Goal: Task Accomplishment & Management: Manage account settings

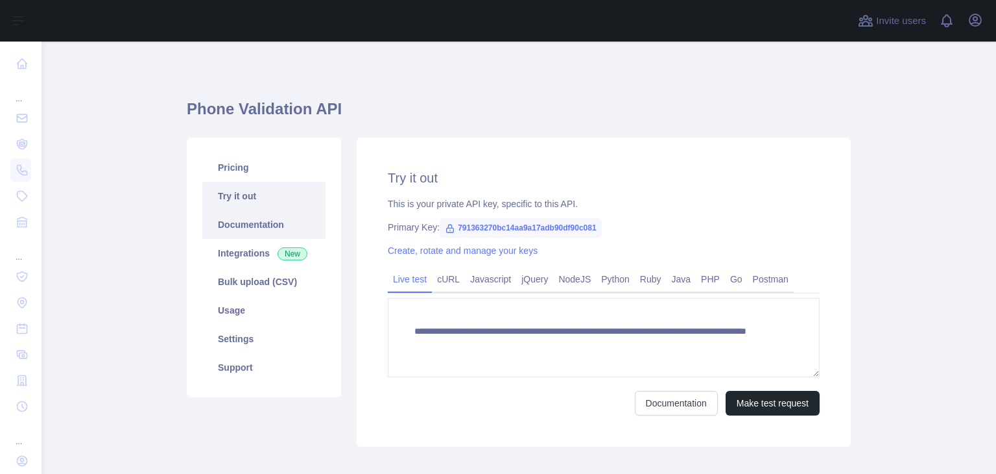
scroll to position [68, 0]
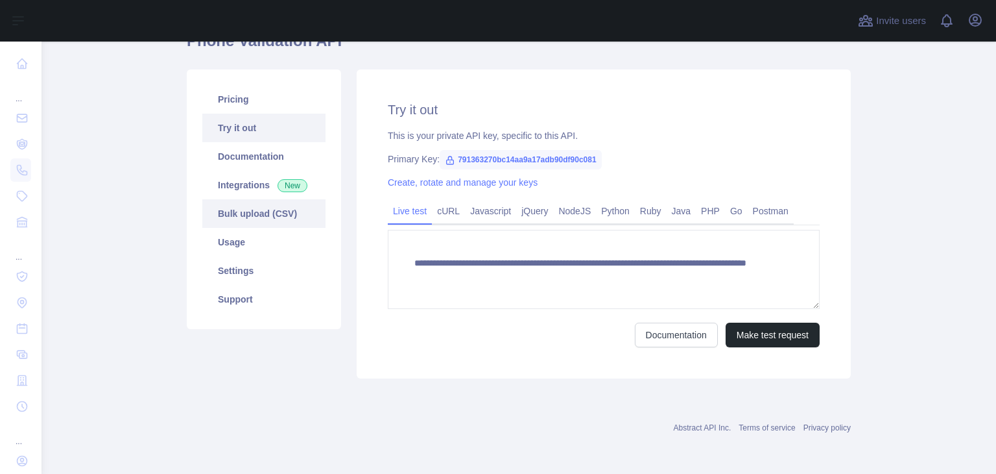
click at [242, 208] on link "Bulk upload (CSV)" at bounding box center [263, 213] width 123 height 29
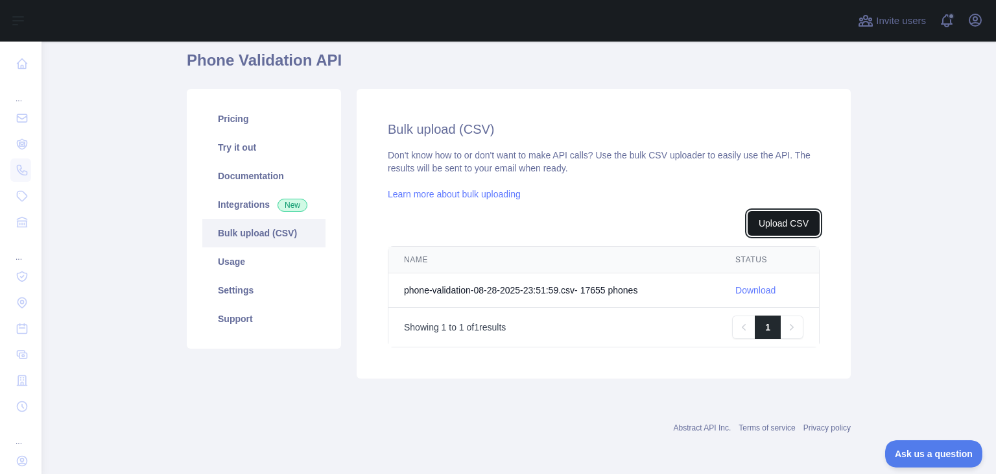
click at [770, 224] on button "Upload CSV" at bounding box center [784, 223] width 72 height 25
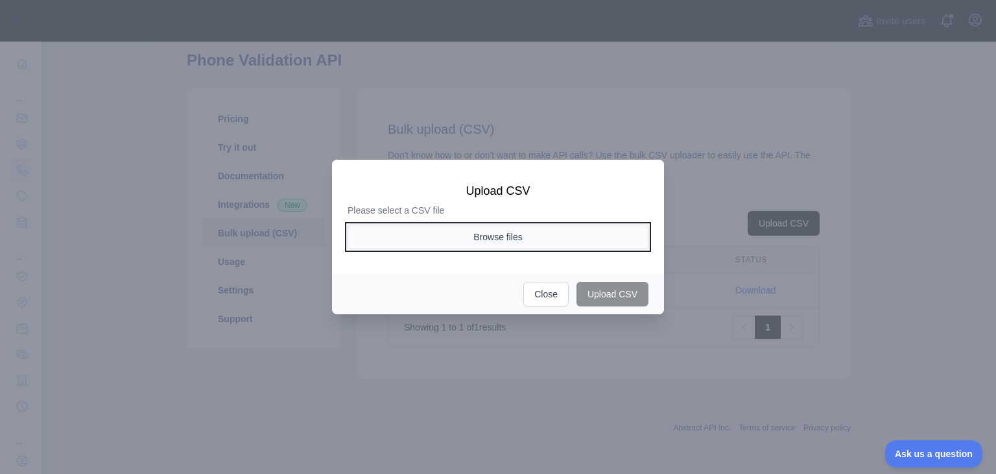
click at [520, 243] on button "Browse files" at bounding box center [498, 236] width 301 height 25
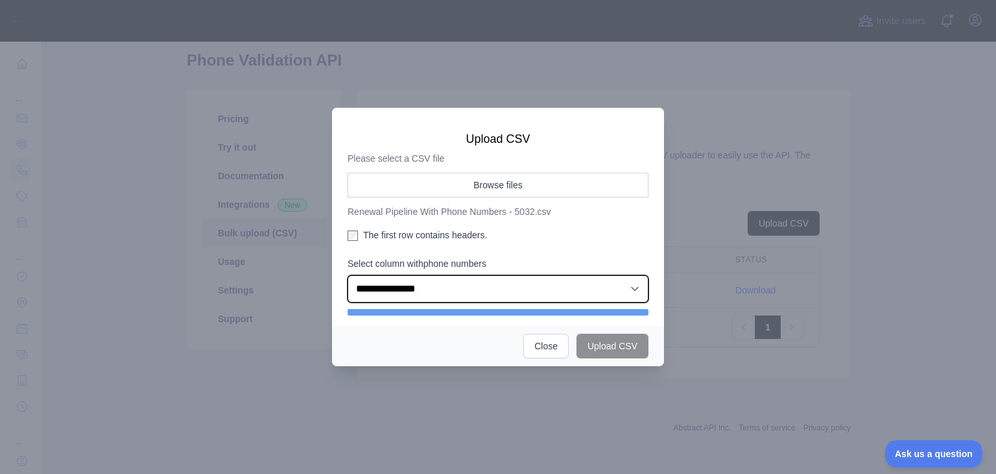
click at [586, 281] on select "**********" at bounding box center [498, 288] width 301 height 27
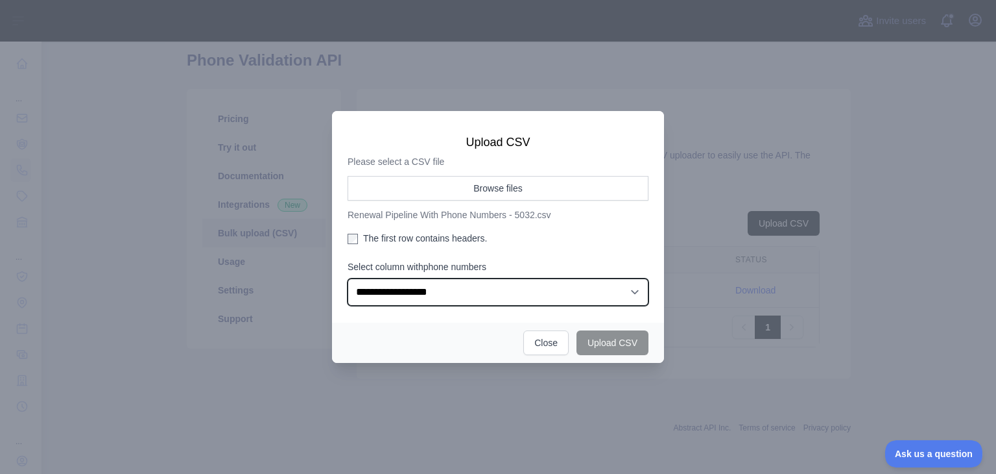
click at [348, 278] on select "**********" at bounding box center [498, 291] width 301 height 27
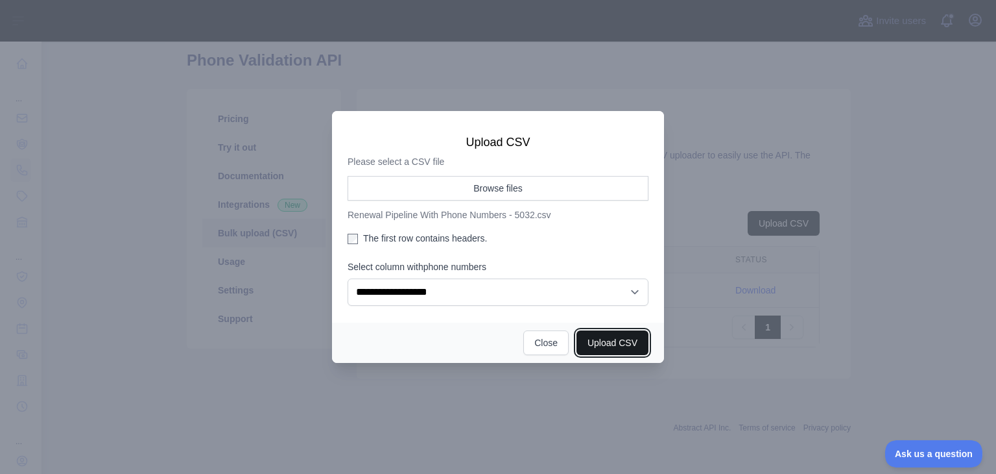
click at [621, 342] on button "Upload CSV" at bounding box center [613, 342] width 72 height 25
select select "**"
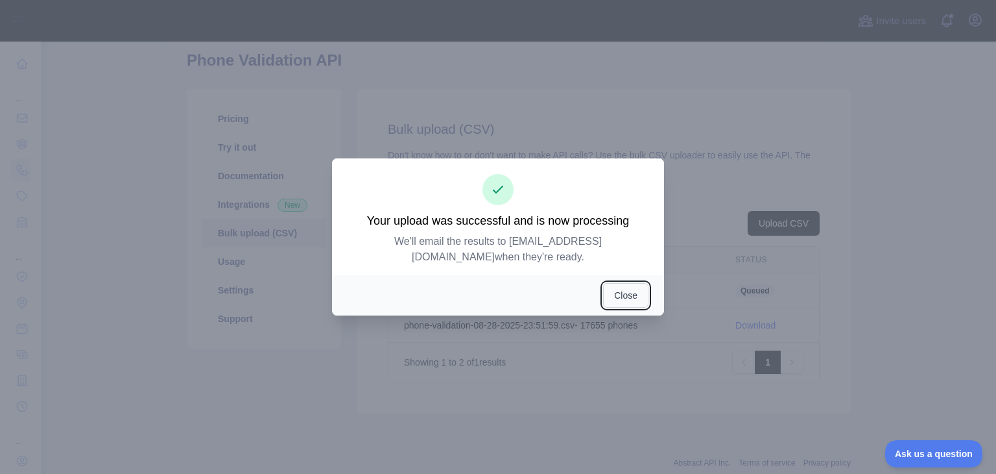
click at [620, 296] on button "Close" at bounding box center [625, 295] width 45 height 25
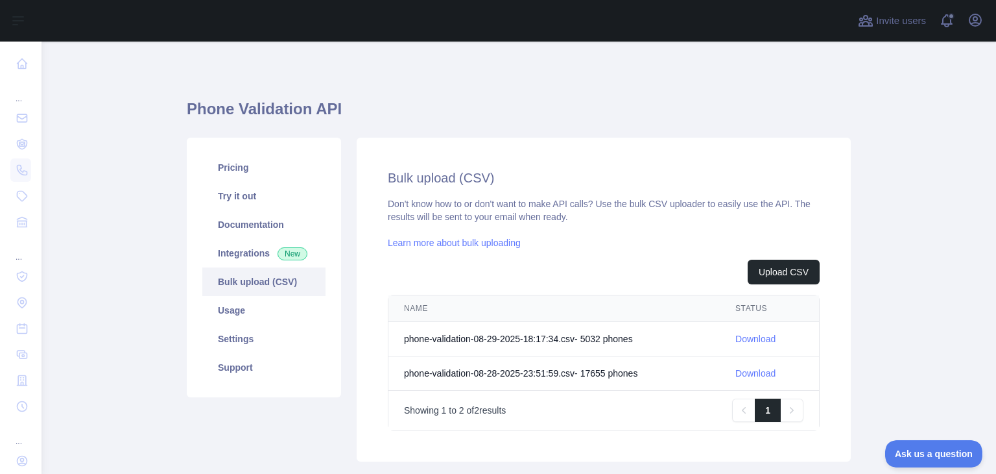
click at [755, 340] on link "Download" at bounding box center [756, 338] width 40 height 10
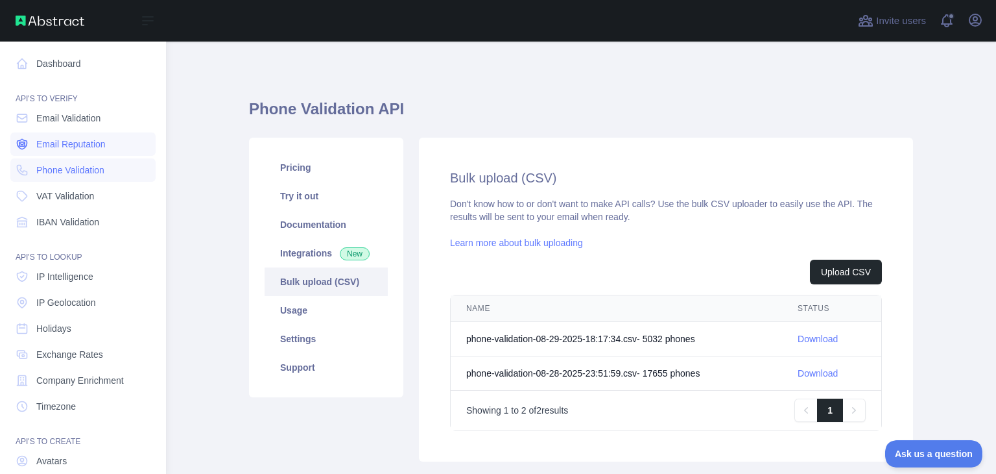
click at [36, 136] on link "Email Reputation" at bounding box center [82, 143] width 145 height 23
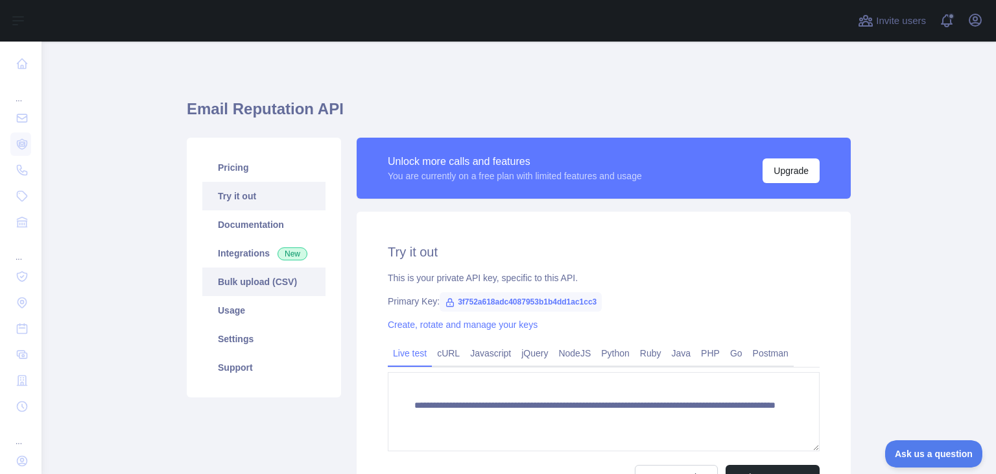
click at [246, 282] on link "Bulk upload (CSV)" at bounding box center [263, 281] width 123 height 29
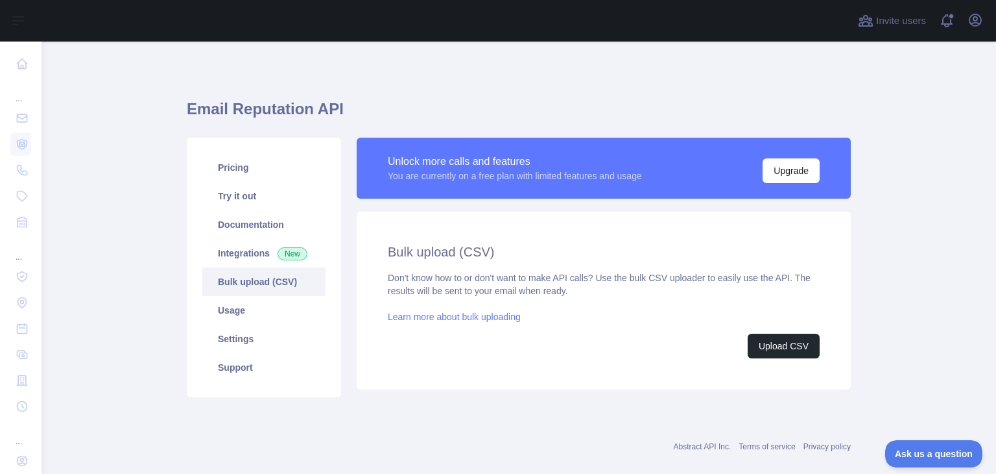
click at [459, 317] on link "Learn more about bulk uploading" at bounding box center [454, 316] width 133 height 10
click at [755, 348] on button "Upload CSV" at bounding box center [784, 345] width 72 height 25
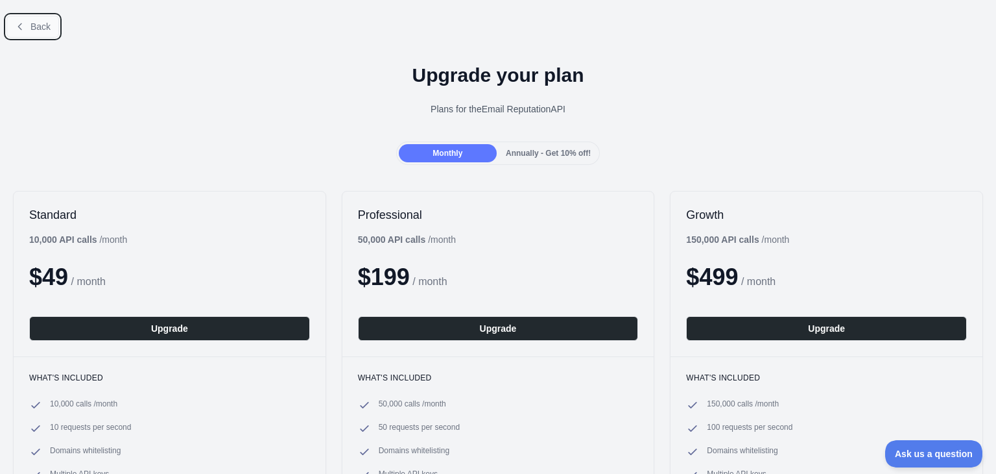
click at [49, 29] on span "Back" at bounding box center [40, 26] width 20 height 10
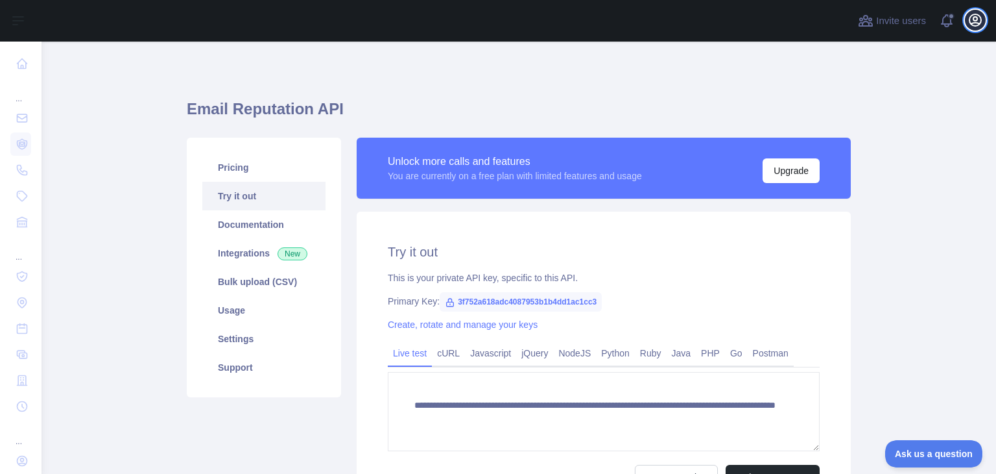
click at [983, 16] on button "Open user menu" at bounding box center [975, 20] width 21 height 21
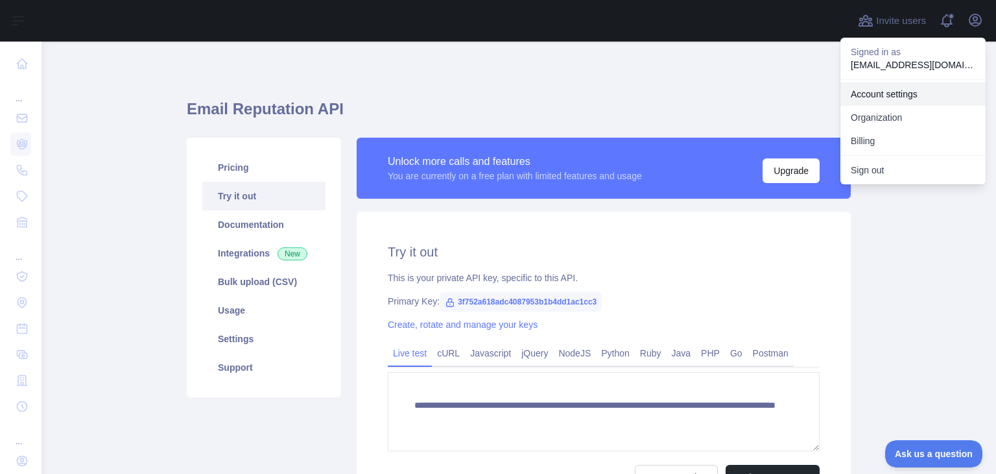
click at [903, 96] on link "Account settings" at bounding box center [913, 93] width 145 height 23
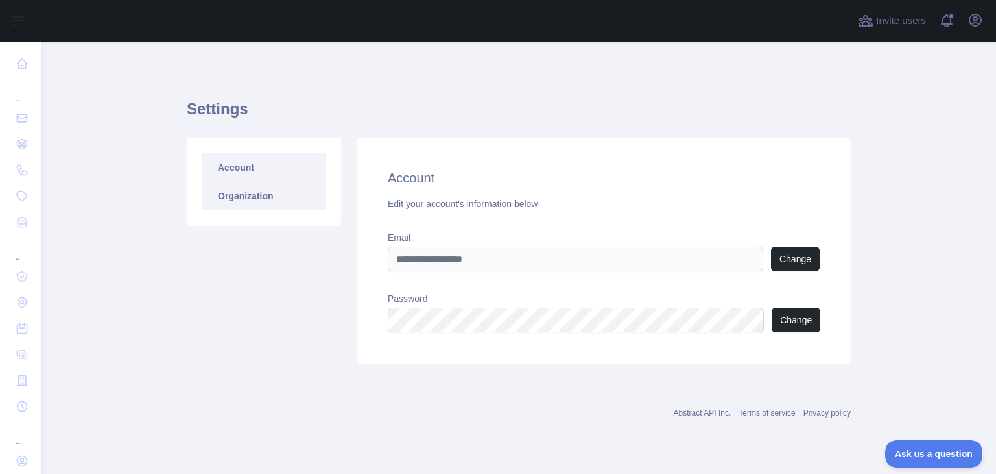
click at [234, 198] on link "Organization" at bounding box center [263, 196] width 123 height 29
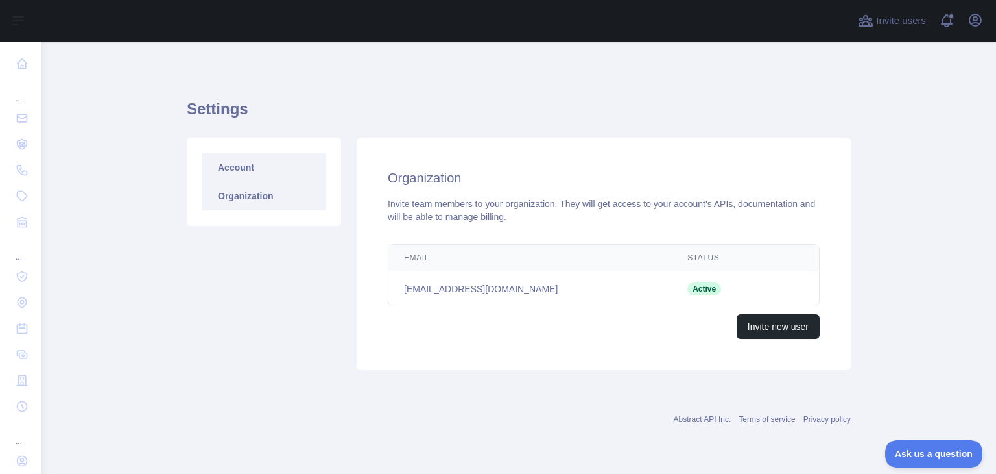
click at [237, 167] on link "Account" at bounding box center [263, 167] width 123 height 29
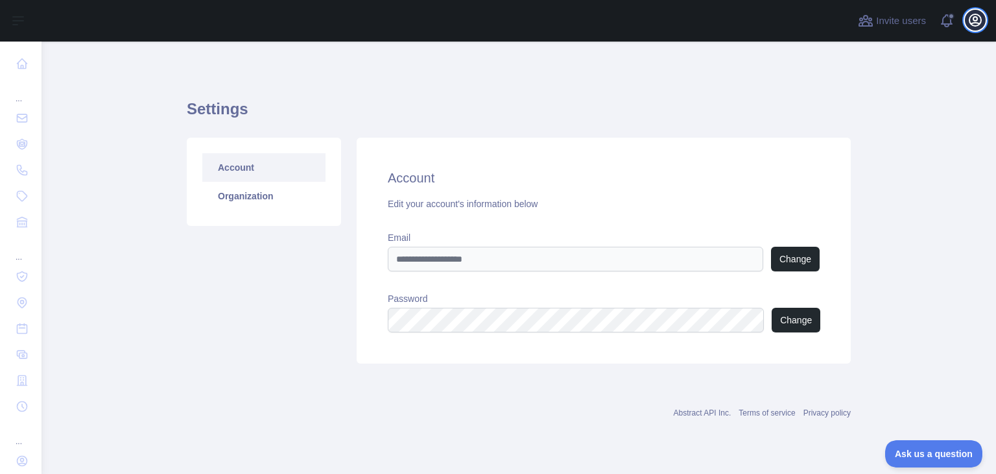
click at [980, 18] on icon "button" at bounding box center [976, 20] width 16 height 16
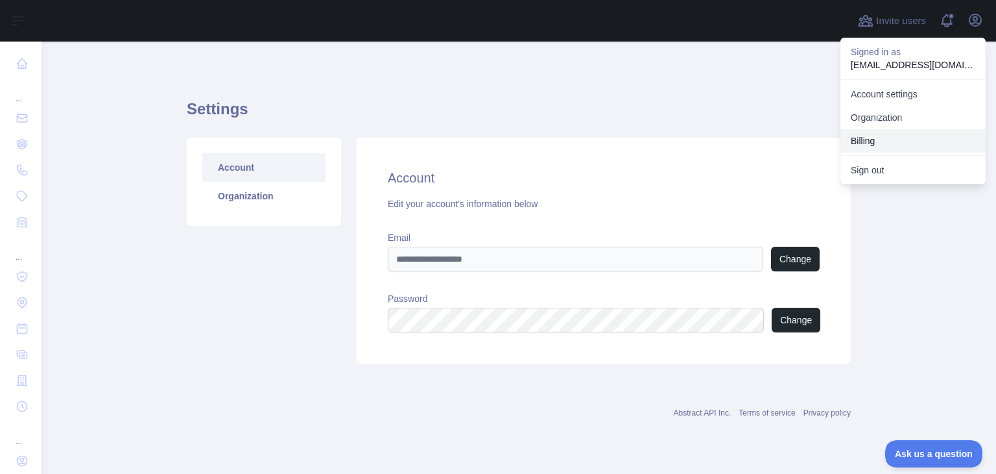
click at [908, 134] on button "Billing" at bounding box center [913, 140] width 145 height 23
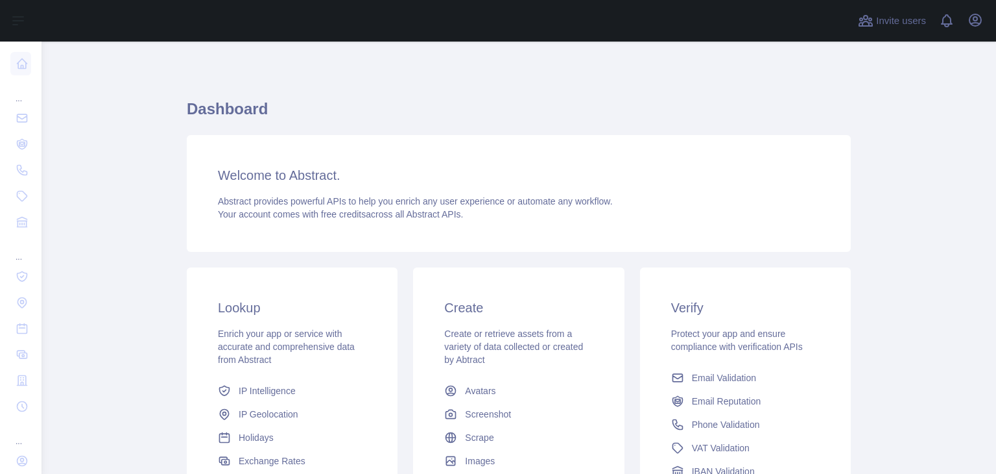
scroll to position [173, 0]
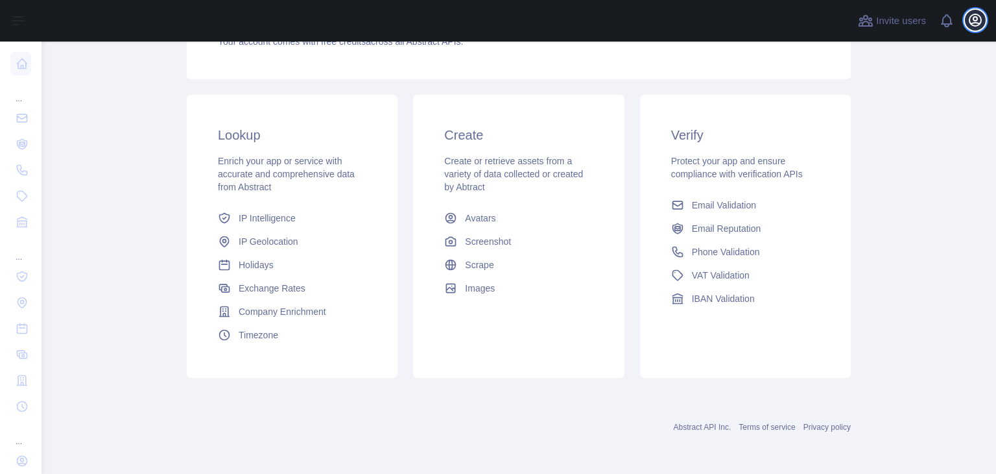
click at [973, 24] on icon "button" at bounding box center [976, 20] width 16 height 16
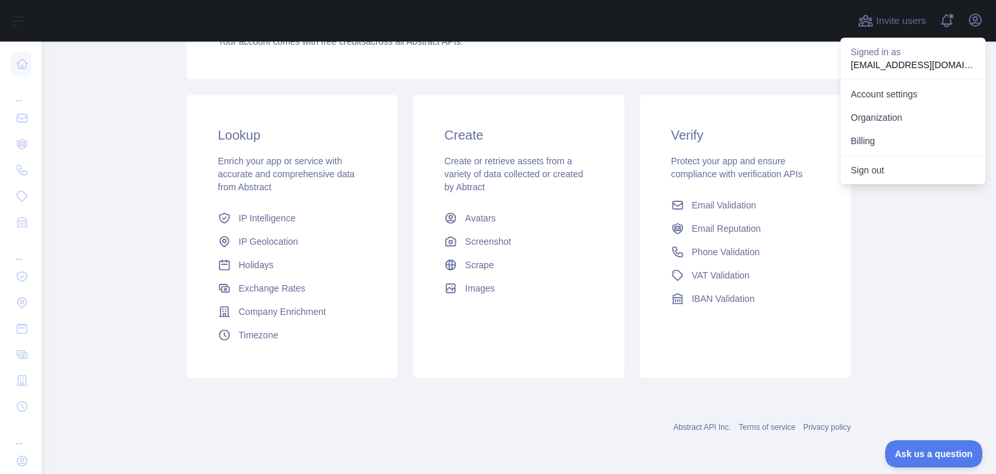
scroll to position [0, 0]
drag, startPoint x: 891, startPoint y: 232, endPoint x: 885, endPoint y: 217, distance: 16.6
click at [891, 231] on main "Dashboard Welcome to Abstract. Abstract provides powerful APIs to help you enri…" at bounding box center [519, 258] width 955 height 432
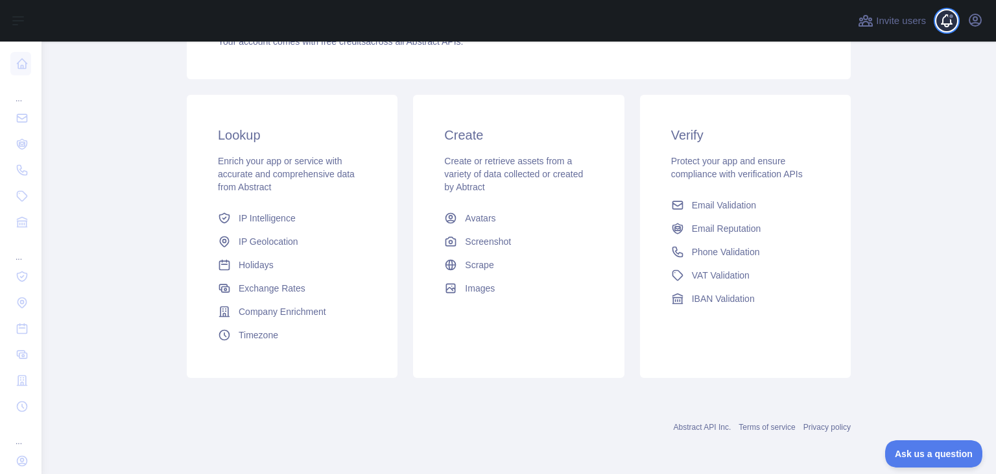
click at [952, 14] on span at bounding box center [951, 16] width 6 height 6
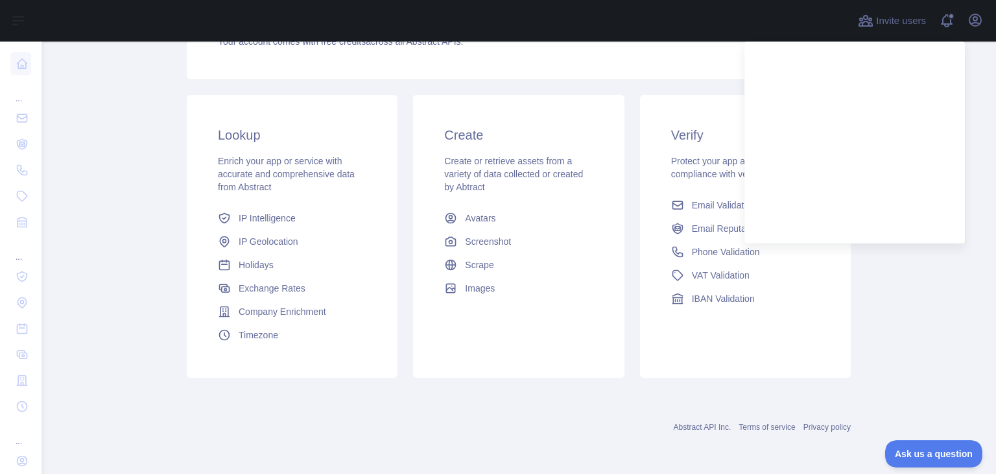
click at [917, 286] on main "Dashboard Welcome to Abstract. Abstract provides powerful APIs to help you enri…" at bounding box center [519, 258] width 955 height 432
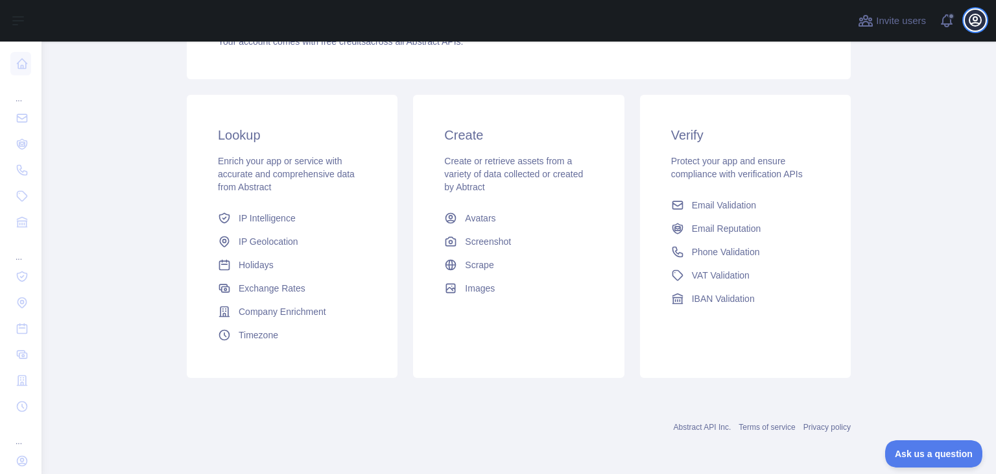
click at [981, 21] on icon "button" at bounding box center [976, 20] width 12 height 12
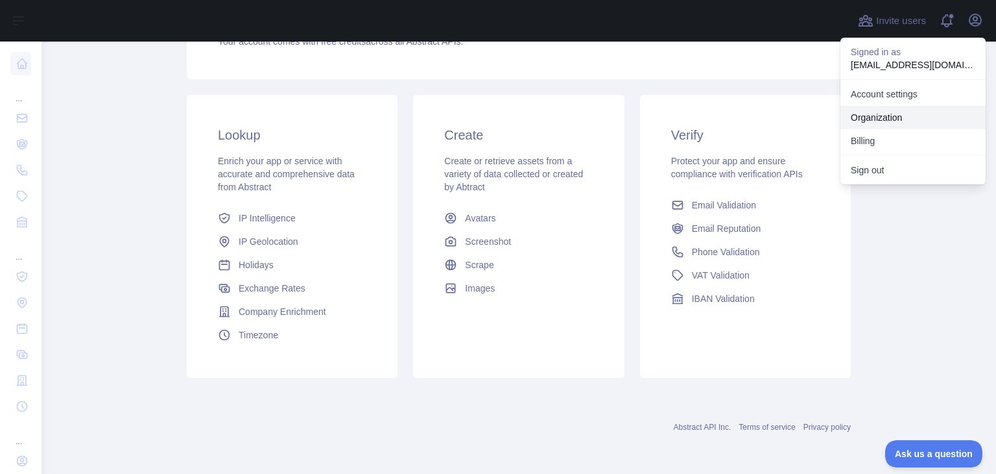
click at [898, 120] on link "Organization" at bounding box center [913, 117] width 145 height 23
